Goal: Find specific page/section: Find specific page/section

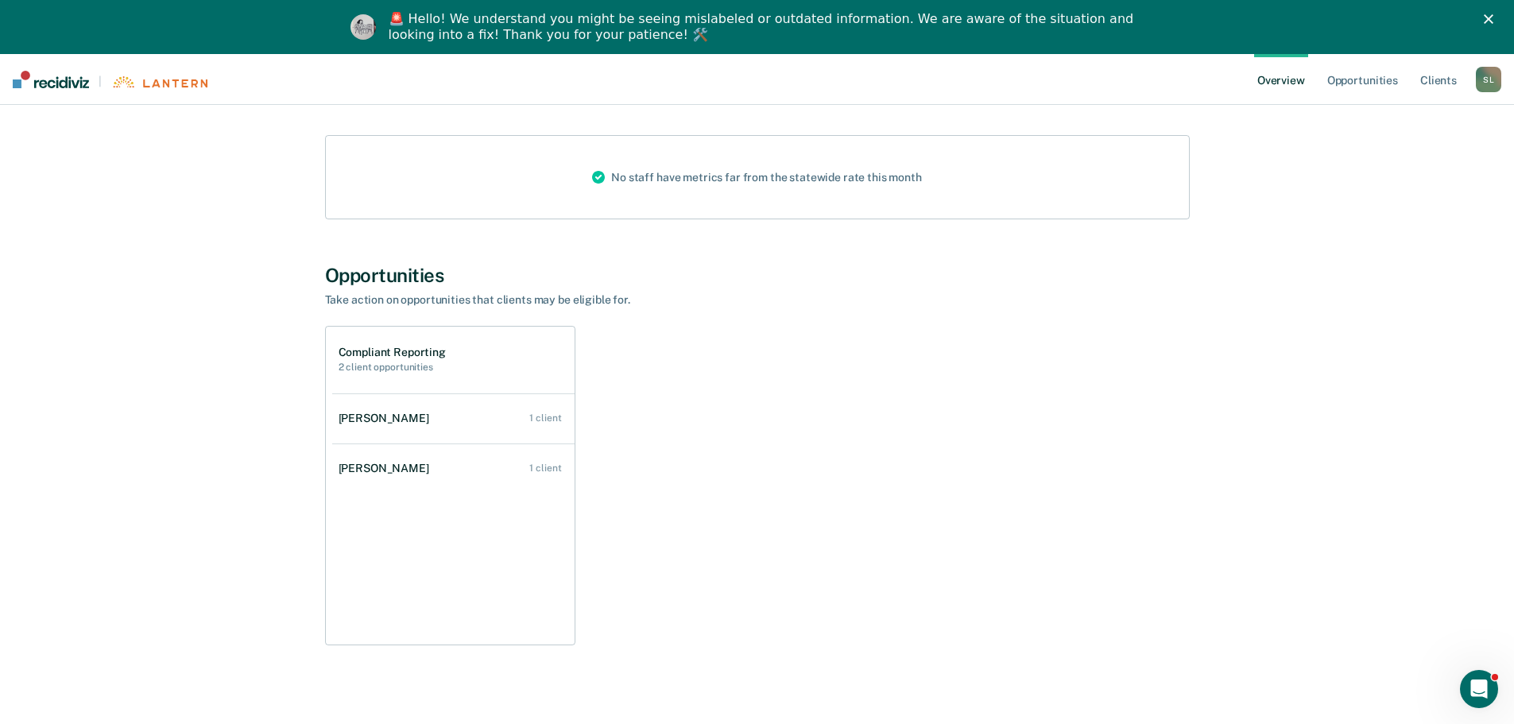
scroll to position [203, 0]
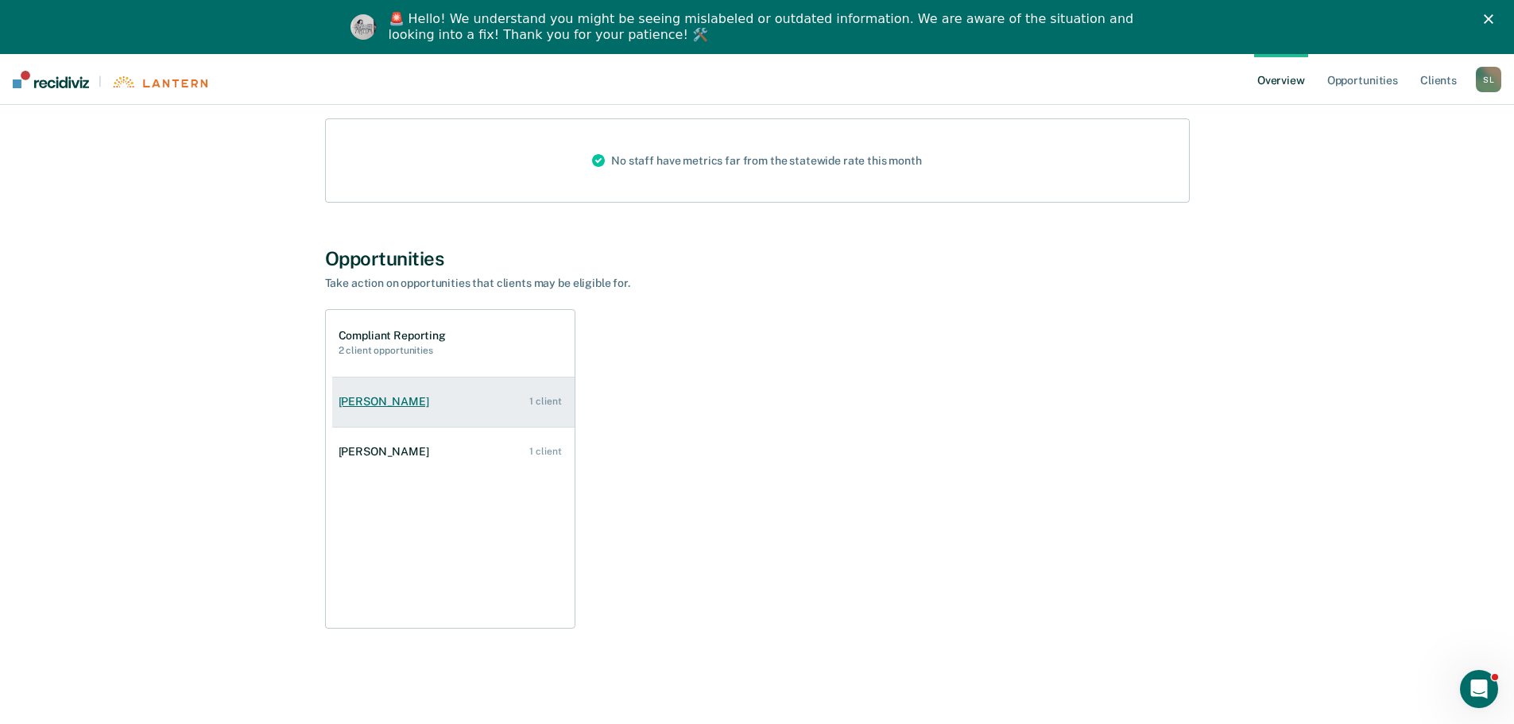
click at [405, 404] on div "[PERSON_NAME]" at bounding box center [387, 402] width 97 height 14
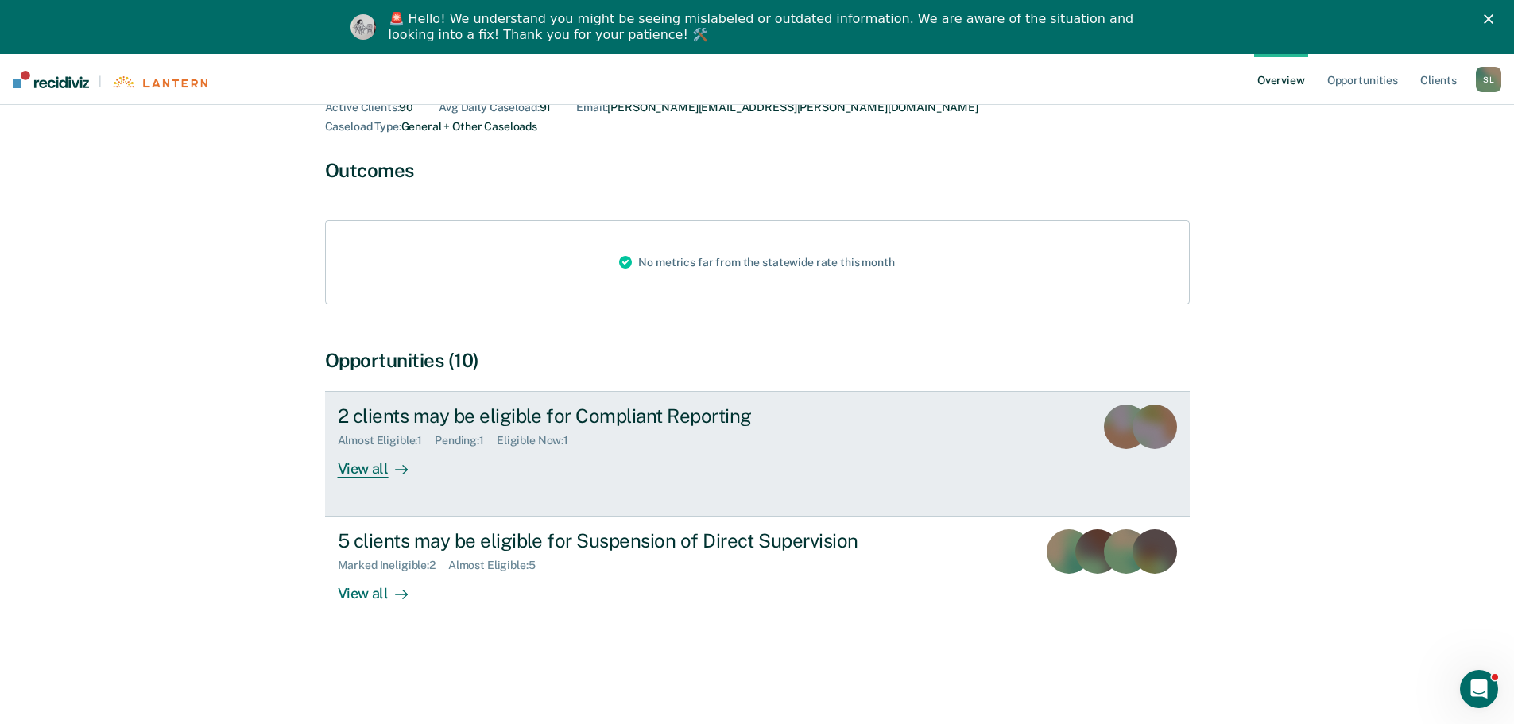
scroll to position [94, 0]
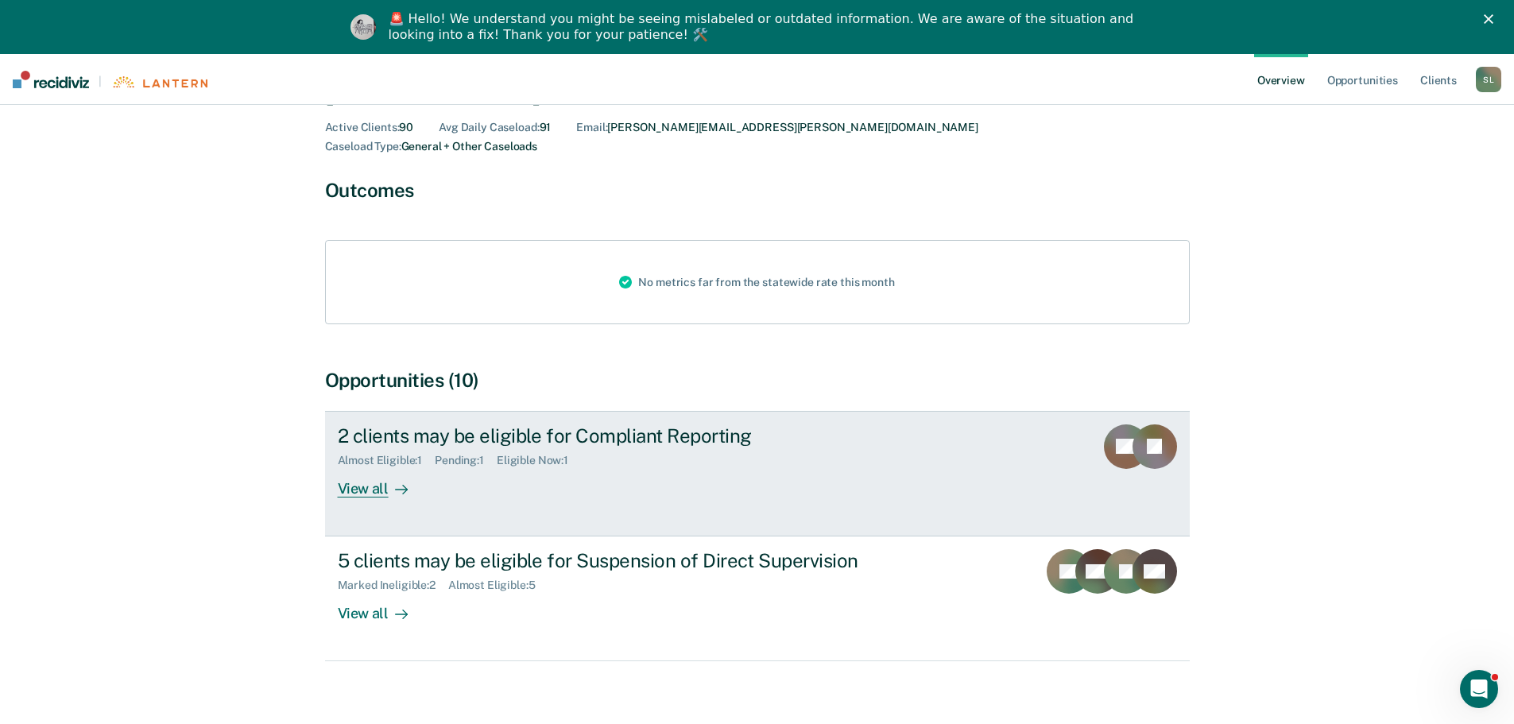
click at [364, 477] on div "View all" at bounding box center [382, 482] width 89 height 31
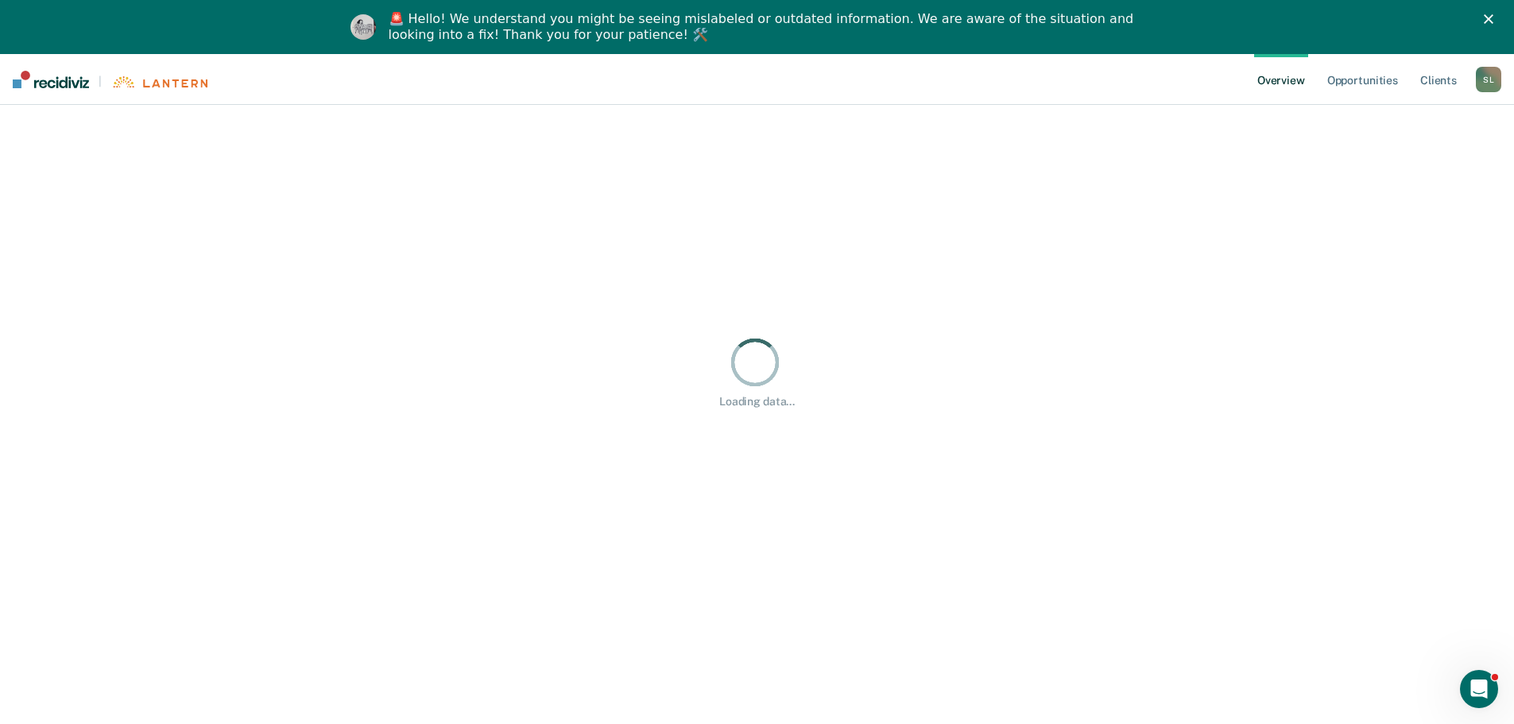
scroll to position [54, 0]
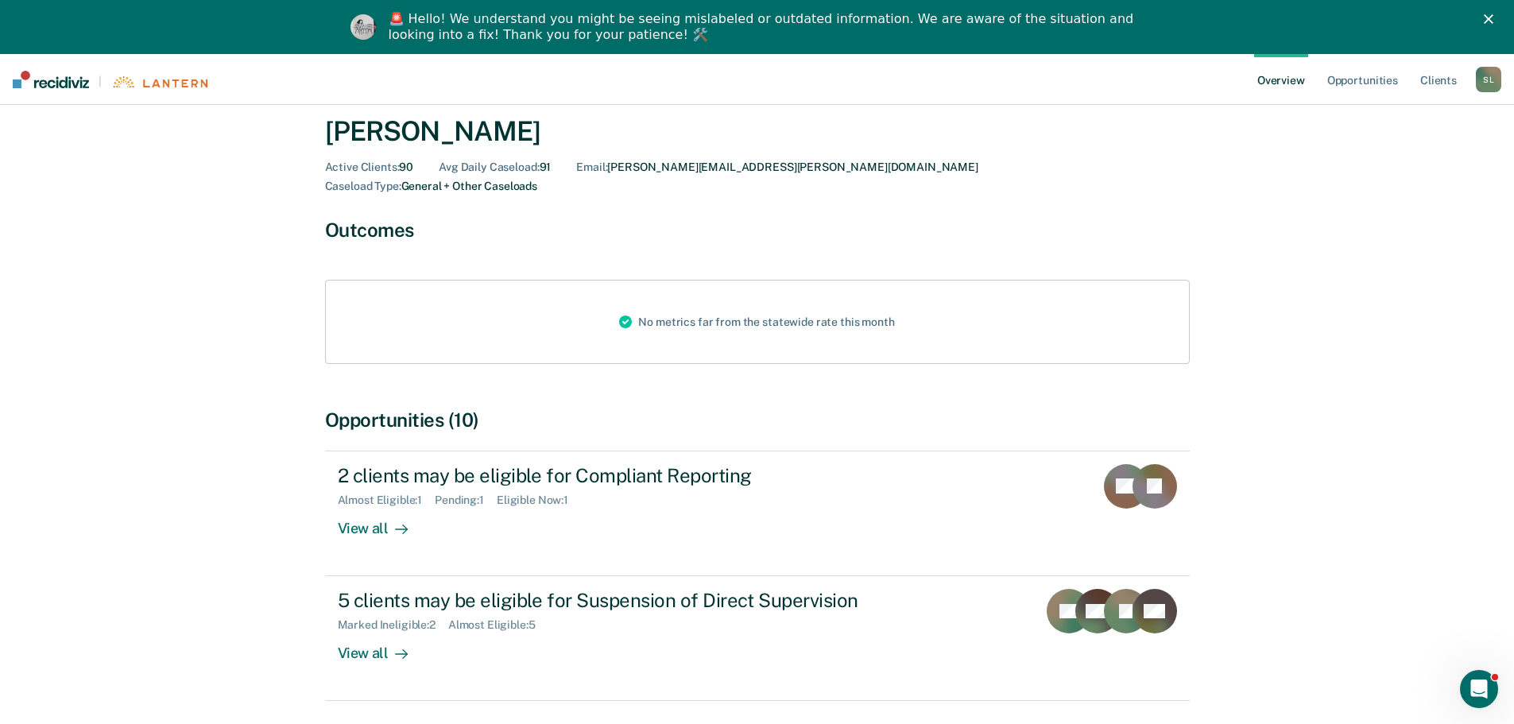
scroll to position [94, 0]
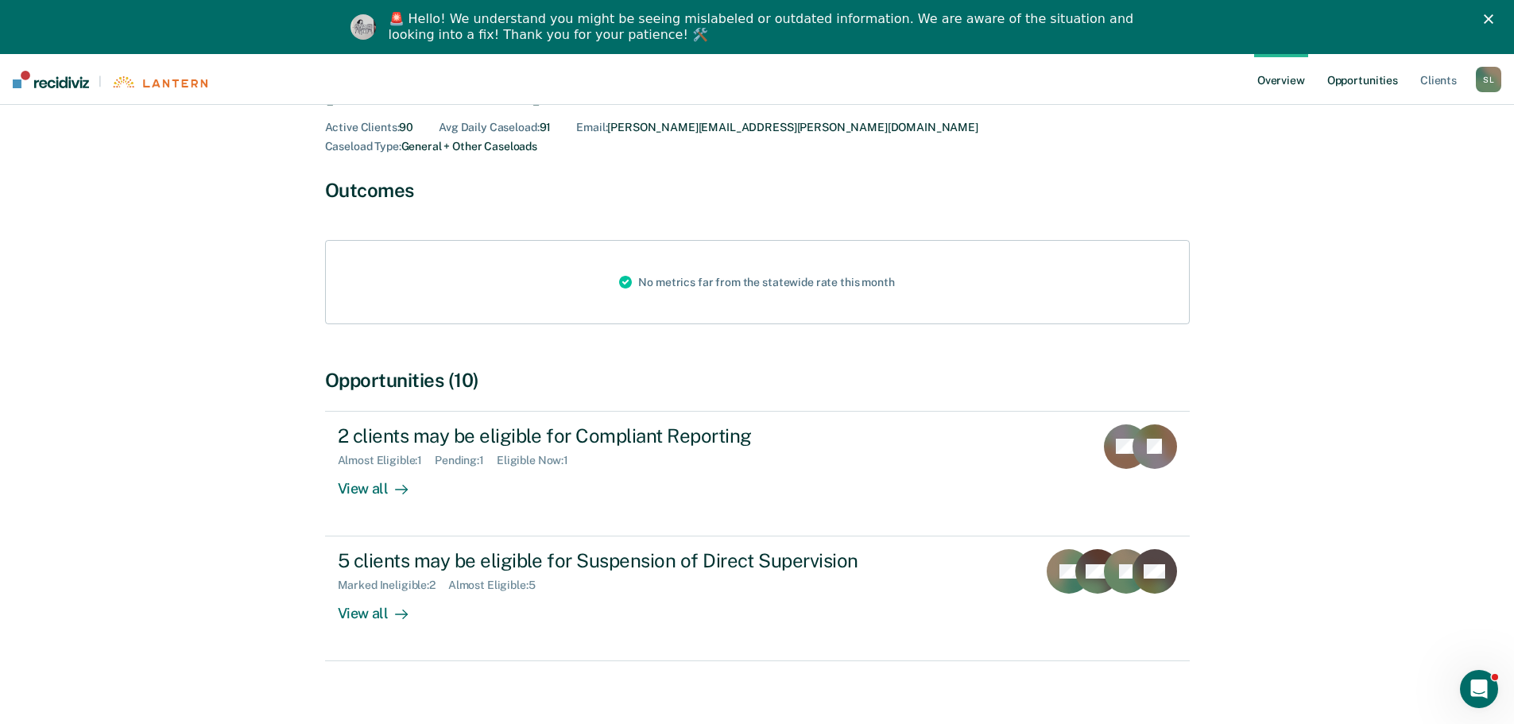
click at [1344, 83] on link "Opportunities" at bounding box center [1362, 79] width 77 height 51
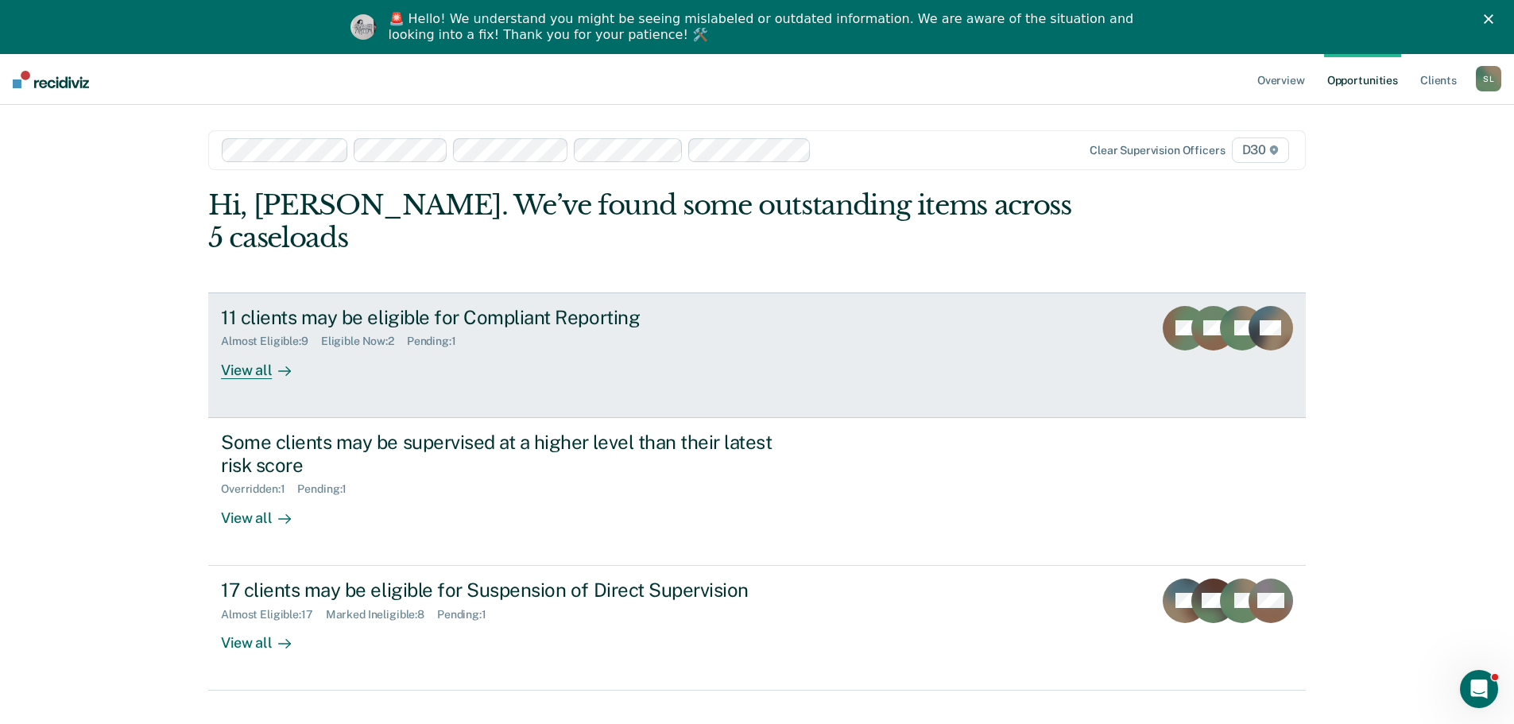
click at [255, 348] on div "View all" at bounding box center [265, 363] width 89 height 31
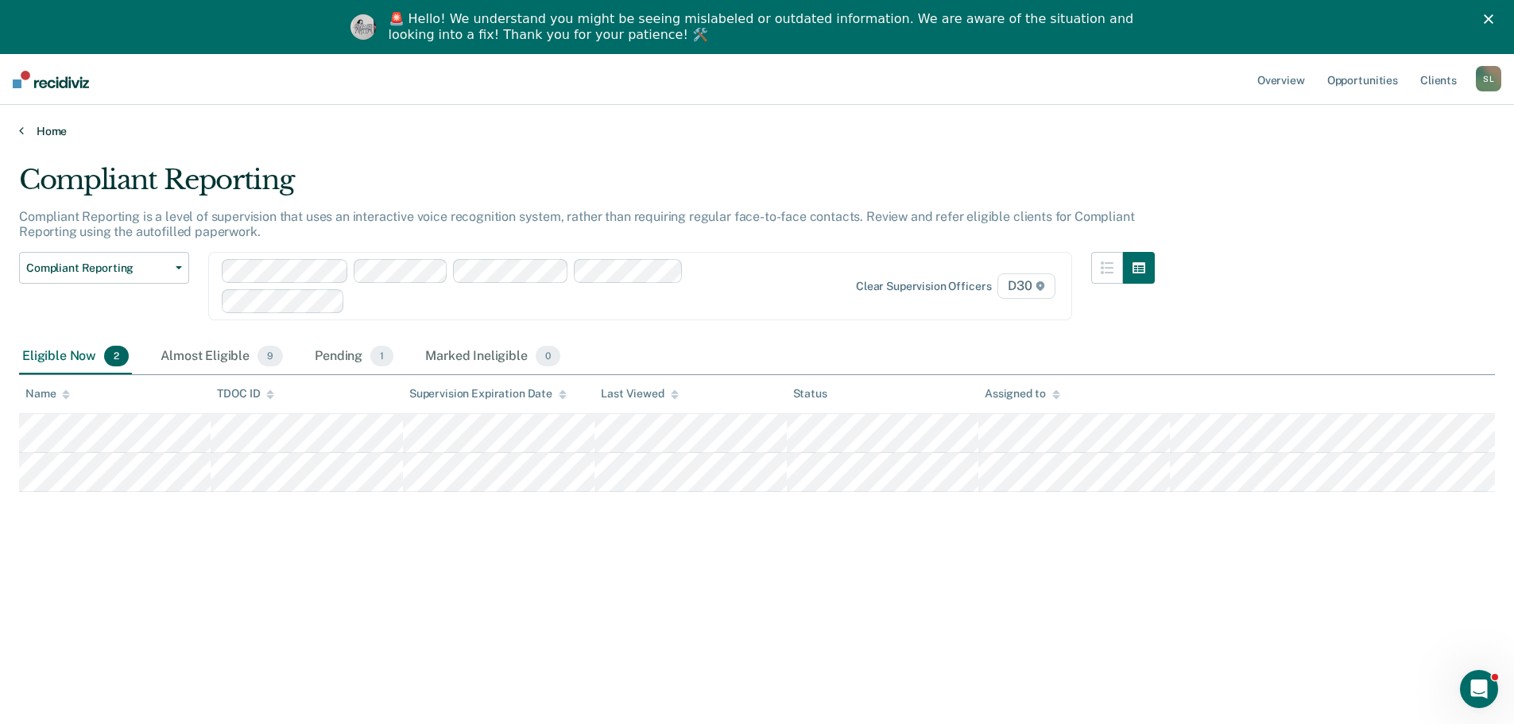
click at [45, 129] on link "Home" at bounding box center [757, 131] width 1476 height 14
